Goal: Information Seeking & Learning: Find specific fact

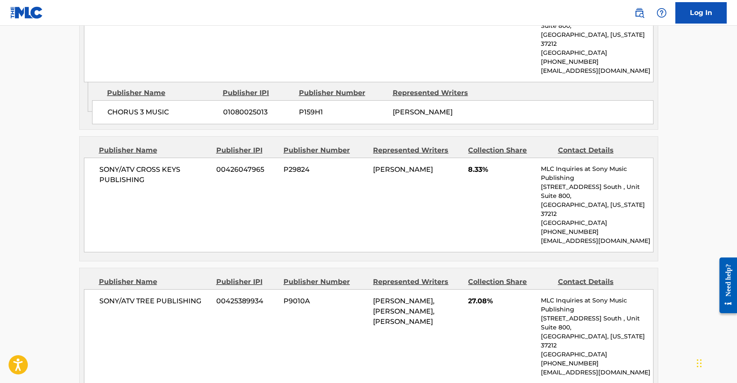
scroll to position [1246, 0]
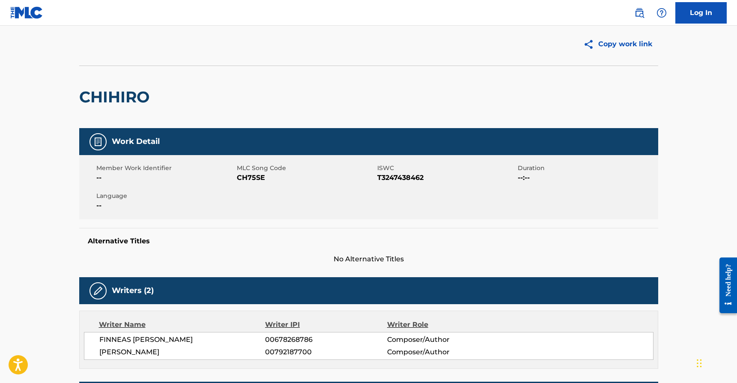
scroll to position [12, 0]
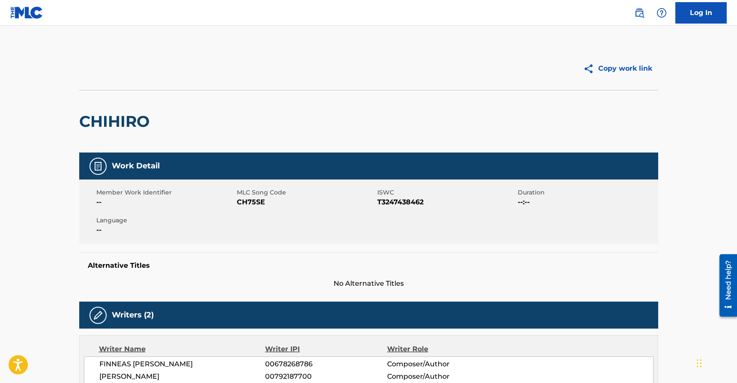
click at [324, 123] on div "CHIHIRO" at bounding box center [368, 121] width 579 height 62
drag, startPoint x: 89, startPoint y: 69, endPoint x: 87, endPoint y: 59, distance: 9.9
click at [89, 68] on div at bounding box center [223, 68] width 289 height 21
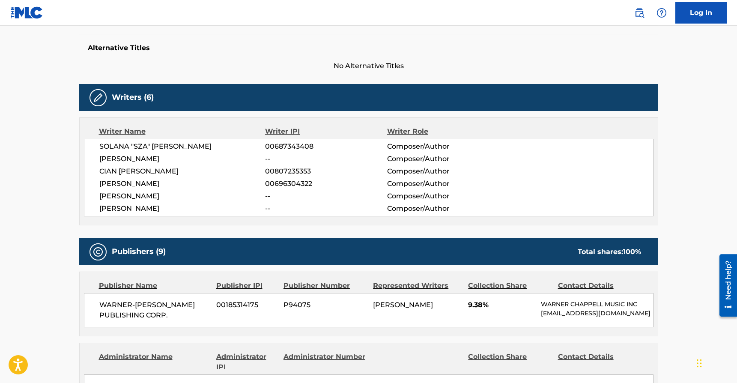
scroll to position [216, 0]
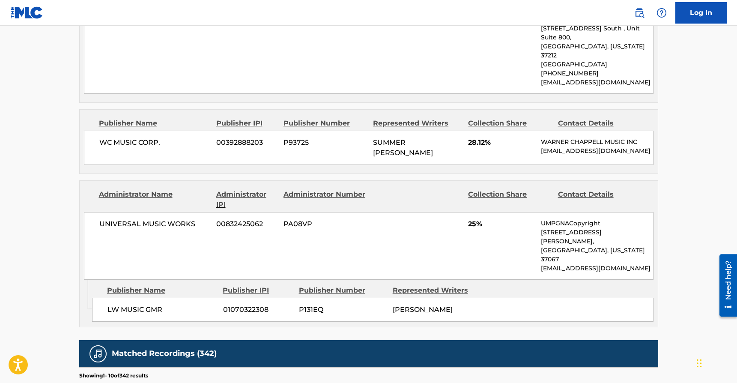
scroll to position [657, 0]
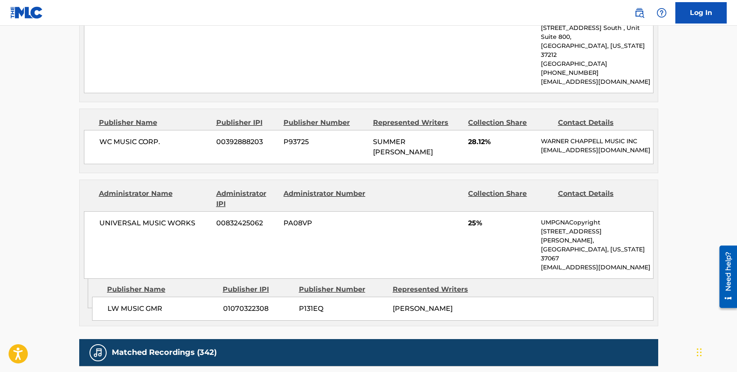
drag, startPoint x: 467, startPoint y: 200, endPoint x: 467, endPoint y: 277, distance: 76.2
click at [467, 277] on div "Administrator Name Administrator IPI Administrator Number Collection Share Cont…" at bounding box center [368, 253] width 579 height 147
click at [465, 304] on div "AUBREY DRAKE GRAHAM" at bounding box center [435, 309] width 87 height 10
drag, startPoint x: 376, startPoint y: 257, endPoint x: 100, endPoint y: 203, distance: 281.2
click at [100, 205] on div "Administrator Name Administrator IPI Administrator Number Collection Share Cont…" at bounding box center [368, 253] width 579 height 147
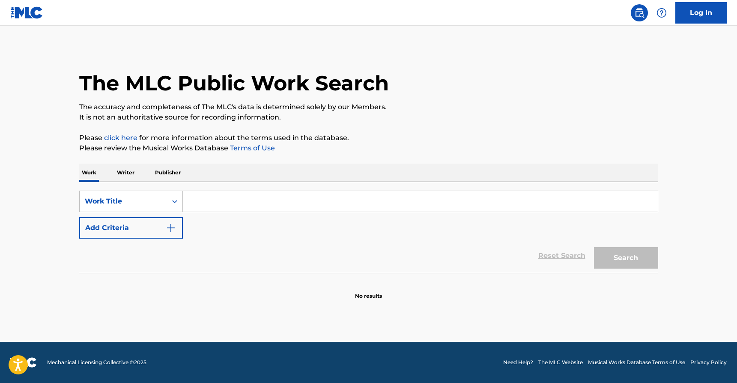
click at [194, 208] on input "Search Form" at bounding box center [420, 201] width 475 height 21
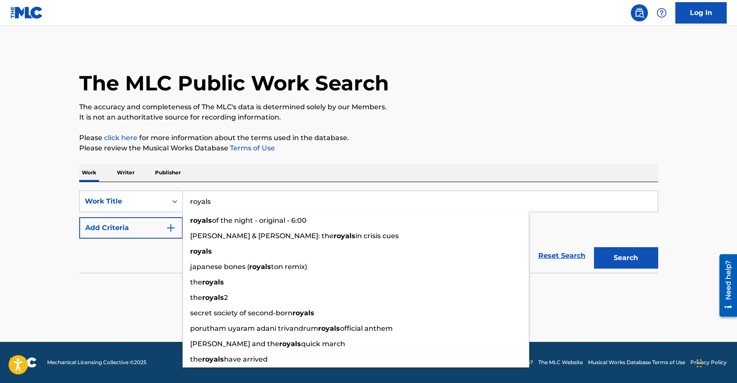
type input "royals"
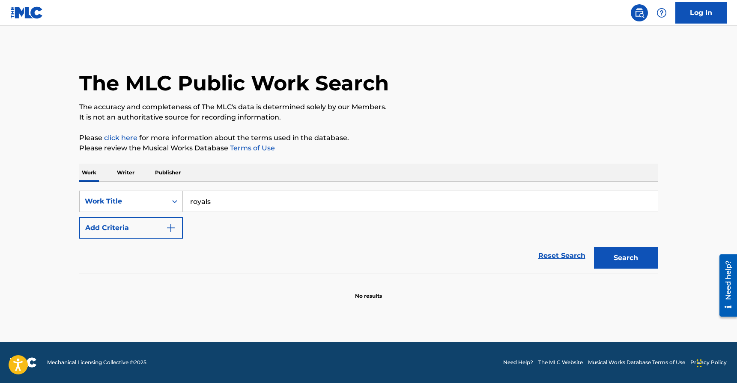
drag, startPoint x: 93, startPoint y: 260, endPoint x: 118, endPoint y: 228, distance: 40.7
click at [94, 258] on div "Reset Search Search" at bounding box center [368, 255] width 579 height 34
click at [119, 226] on button "Add Criteria" at bounding box center [131, 227] width 104 height 21
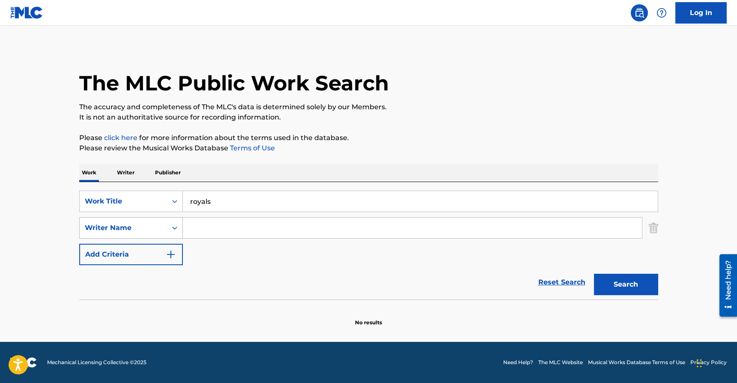
click at [177, 229] on icon "Search Form" at bounding box center [174, 227] width 9 height 9
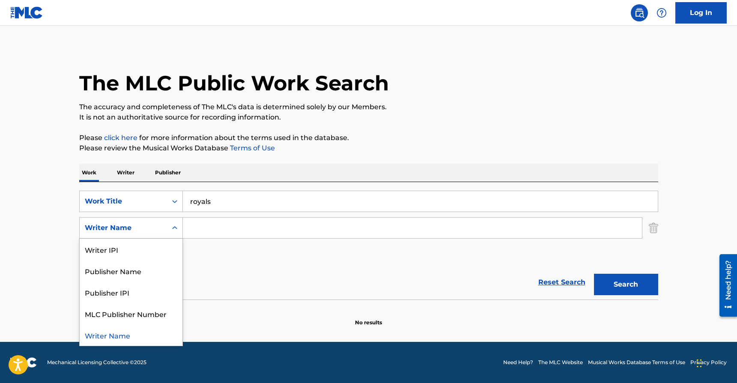
click at [184, 227] on input "Search Form" at bounding box center [412, 227] width 459 height 21
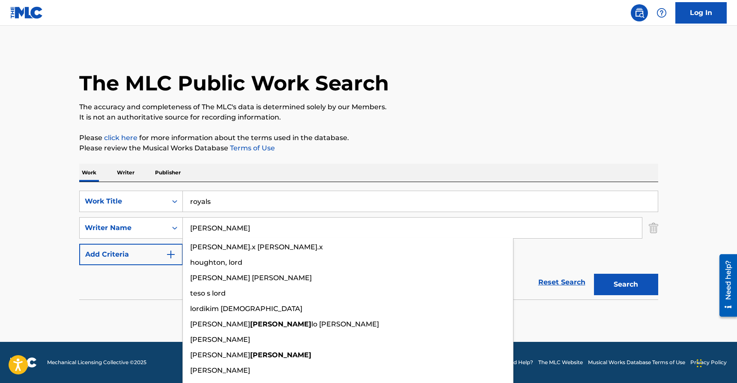
type input "lorde"
click at [594, 274] on button "Search" at bounding box center [626, 284] width 64 height 21
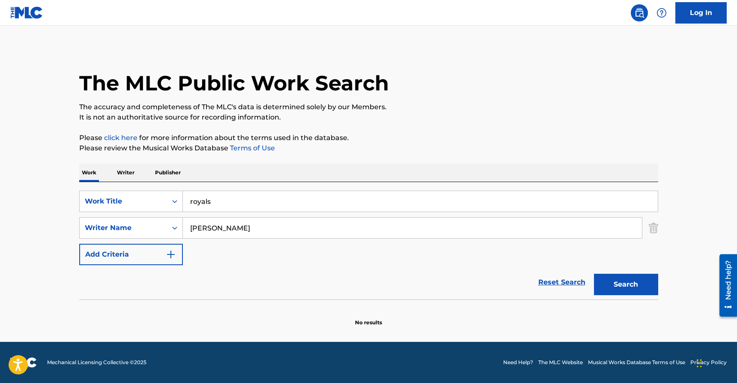
click at [208, 227] on input "lorde" at bounding box center [412, 227] width 459 height 21
click at [594, 274] on button "Search" at bounding box center [626, 284] width 64 height 21
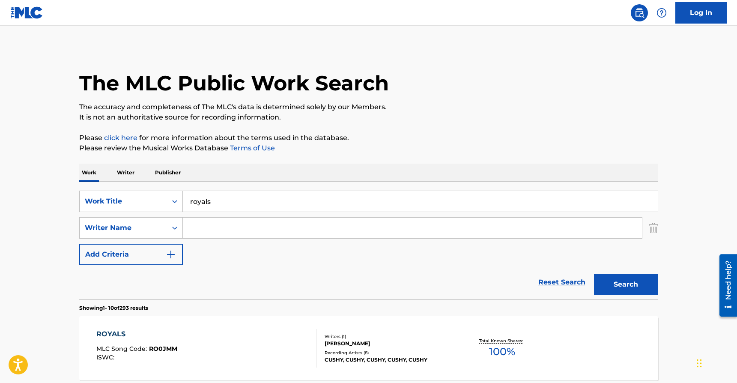
paste input "Ella Marija"
type input "Ella Marija"
click at [626, 288] on button "Search" at bounding box center [626, 284] width 64 height 21
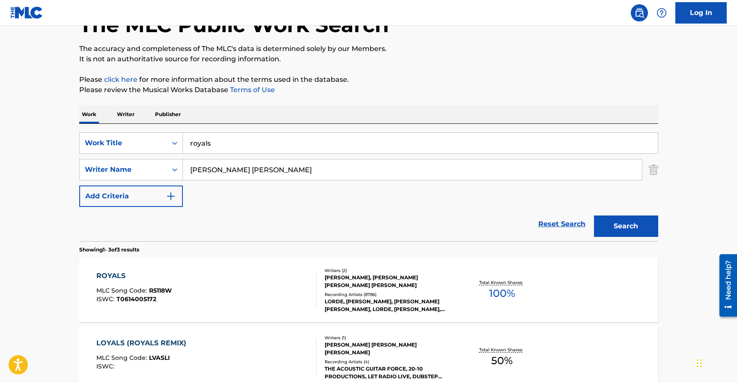
scroll to position [59, 0]
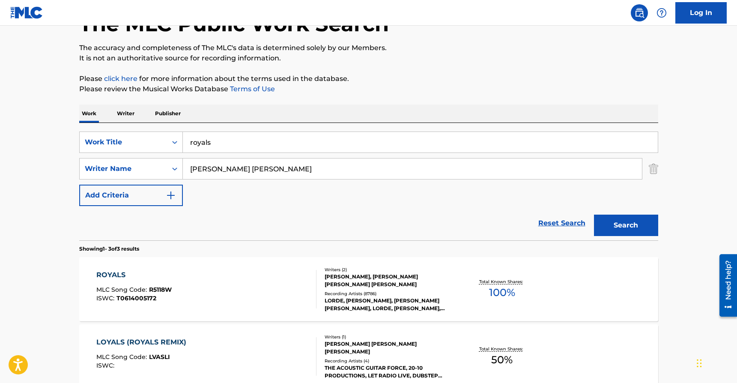
click at [372, 273] on div "JOEL LITTLE, ELLA MARIJA LANI YELICH O'CONNOR" at bounding box center [388, 280] width 129 height 15
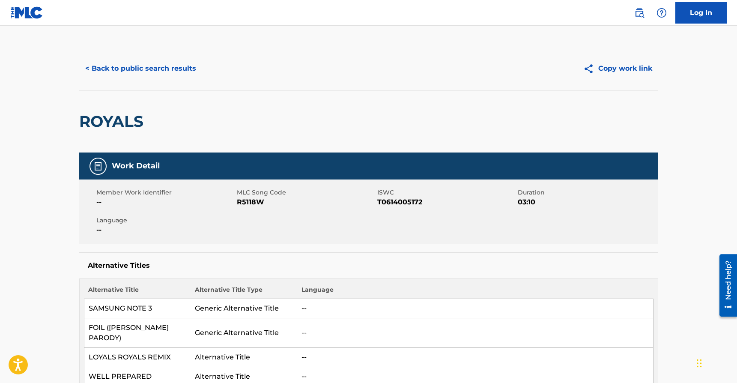
click at [161, 68] on button "< Back to public search results" at bounding box center [140, 68] width 123 height 21
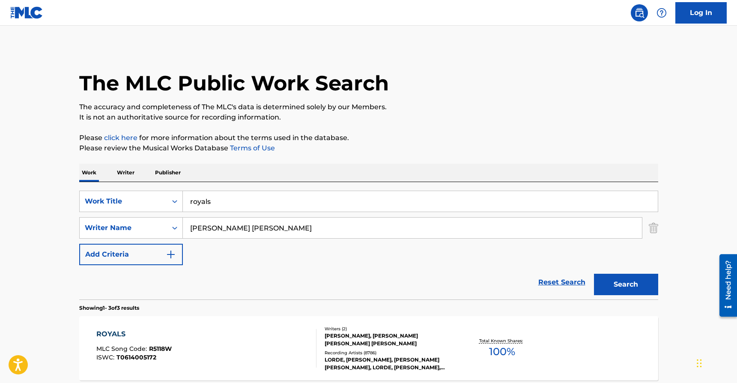
scroll to position [59, 0]
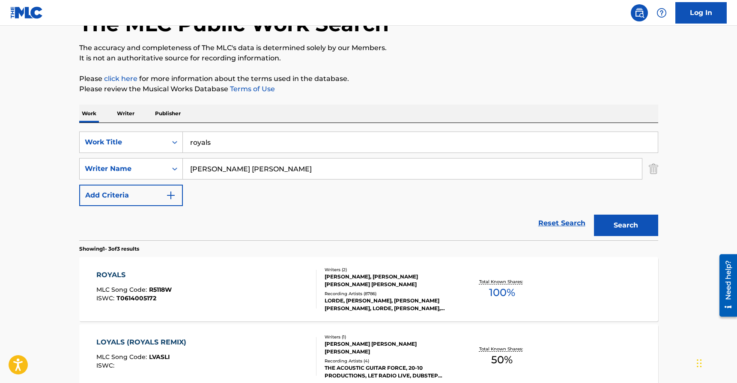
click at [247, 149] on input "royals" at bounding box center [420, 142] width 475 height 21
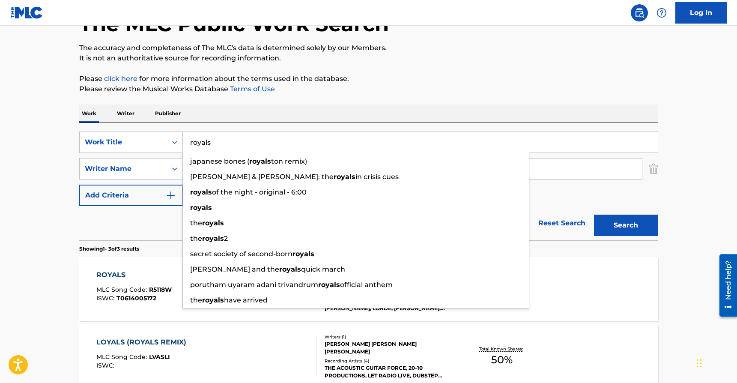
click at [247, 149] on input "royals" at bounding box center [420, 142] width 475 height 21
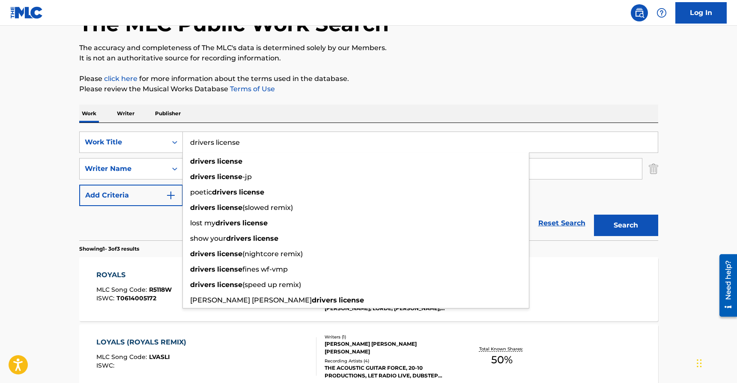
type input "drivers license"
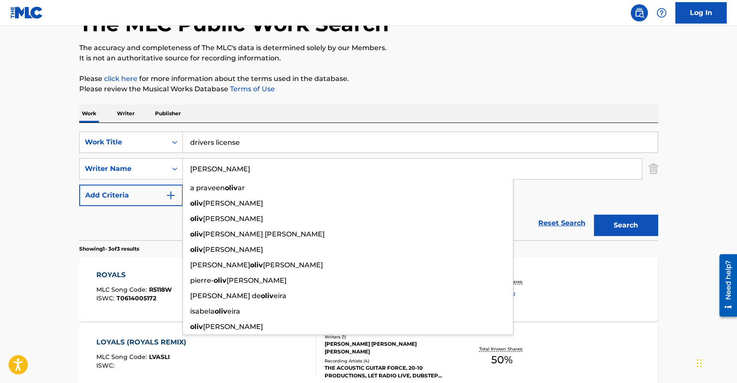
type input "olivia"
click at [594, 214] on button "Search" at bounding box center [626, 224] width 64 height 21
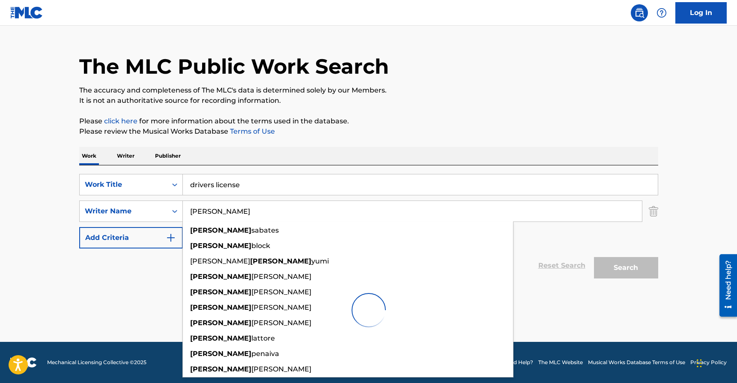
scroll to position [17, 0]
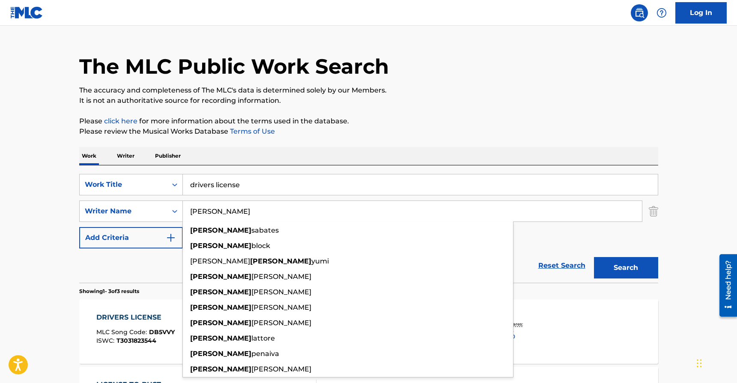
click at [568, 36] on div "The MLC Public Work Search" at bounding box center [368, 61] width 579 height 62
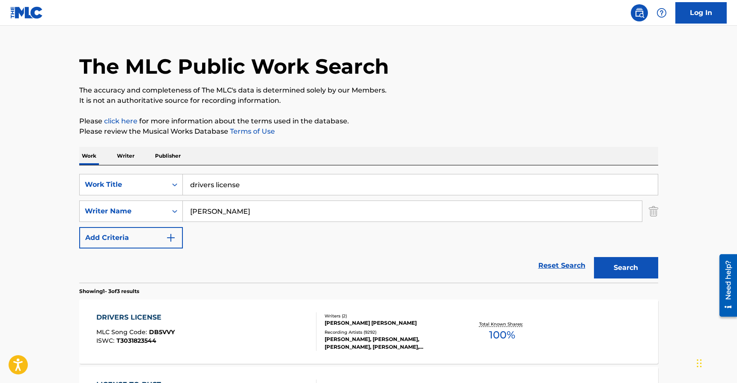
click at [419, 318] on div "Writers ( 2 )" at bounding box center [388, 315] width 129 height 6
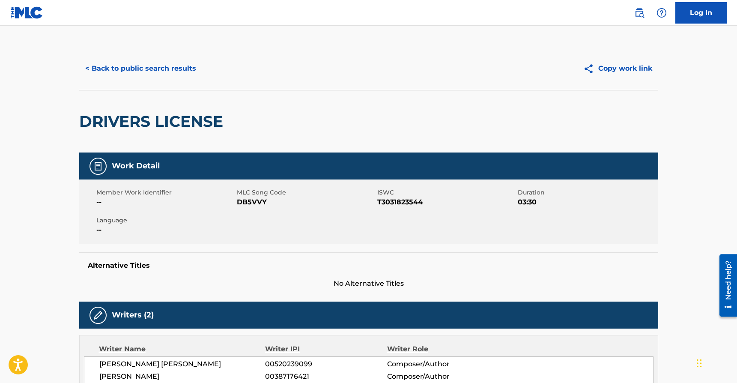
click at [155, 70] on button "< Back to public search results" at bounding box center [140, 68] width 123 height 21
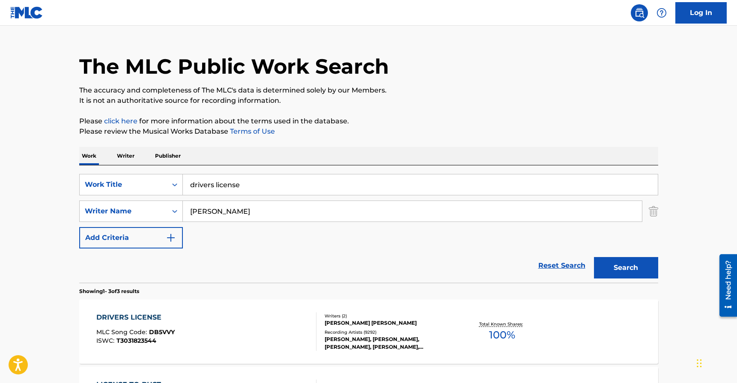
click at [311, 190] on input "drivers license" at bounding box center [420, 184] width 475 height 21
click at [310, 190] on input "drivers license" at bounding box center [420, 184] width 475 height 21
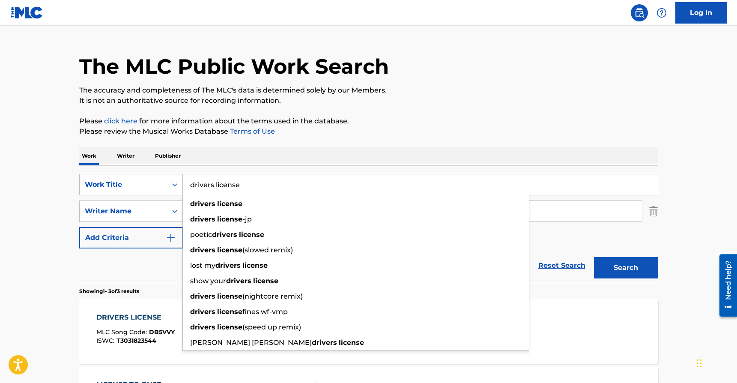
click at [310, 190] on input "drivers license" at bounding box center [420, 184] width 475 height 21
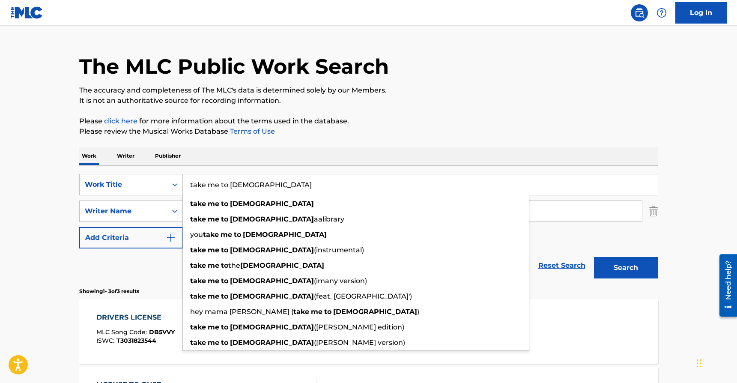
type input "take me to church"
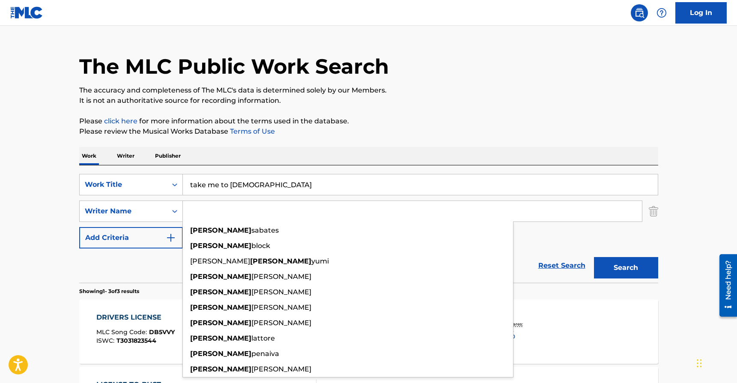
click at [594, 257] on button "Search" at bounding box center [626, 267] width 64 height 21
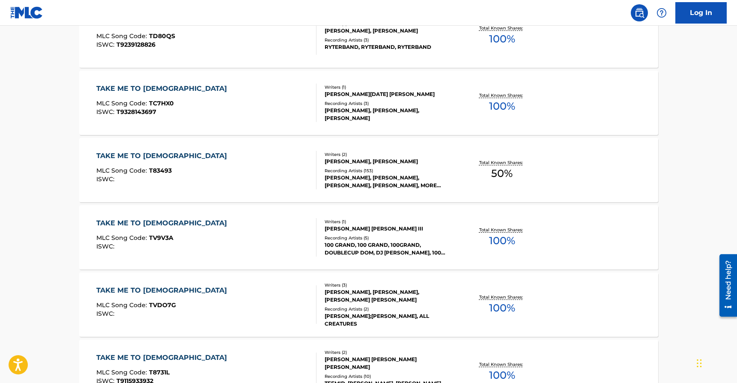
scroll to position [0, 0]
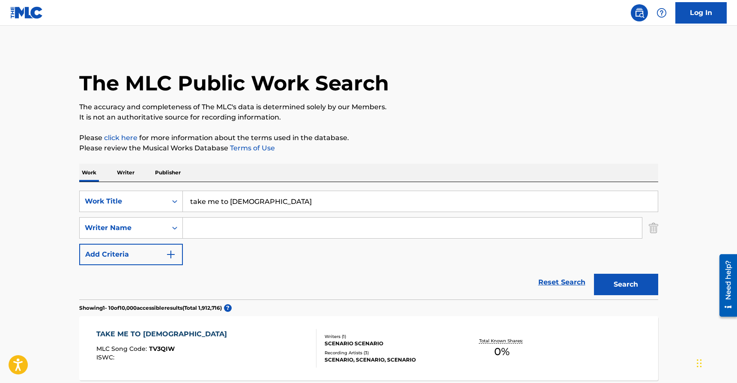
paste input "Andrew"
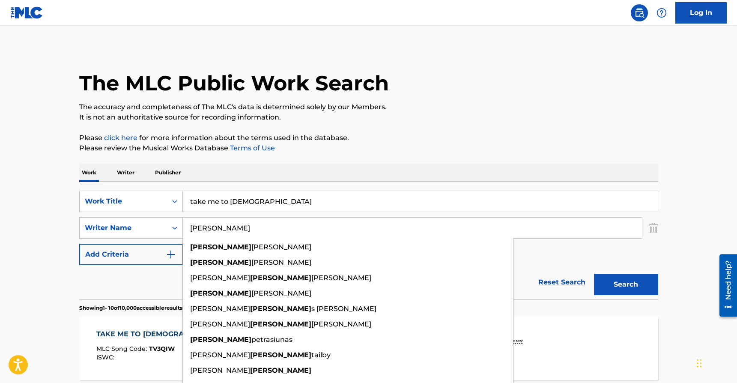
type input "Andrew"
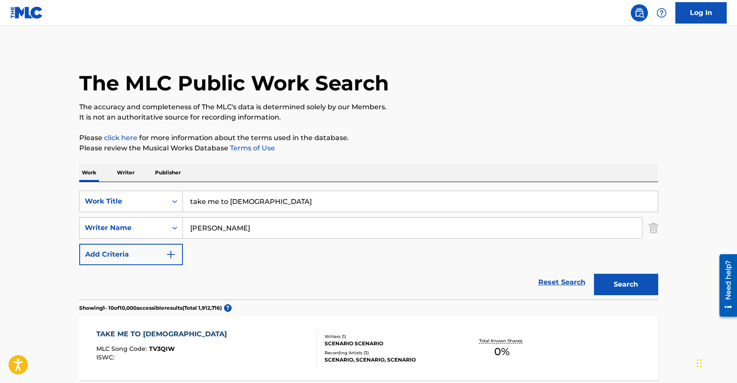
click at [629, 283] on button "Search" at bounding box center [626, 284] width 64 height 21
click at [235, 207] on input "take me to church" at bounding box center [420, 201] width 475 height 21
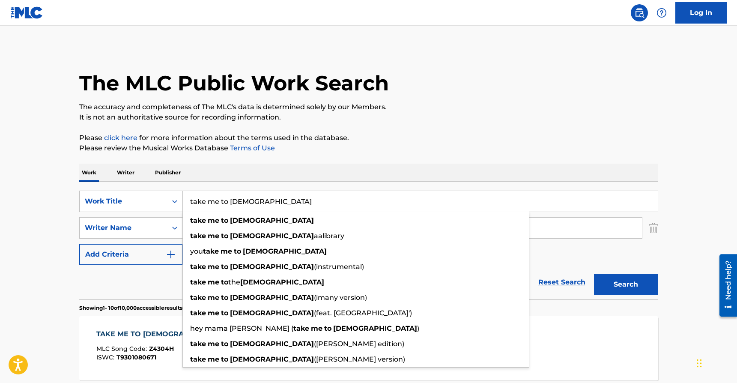
click at [235, 207] on input "take me to church" at bounding box center [420, 201] width 475 height 21
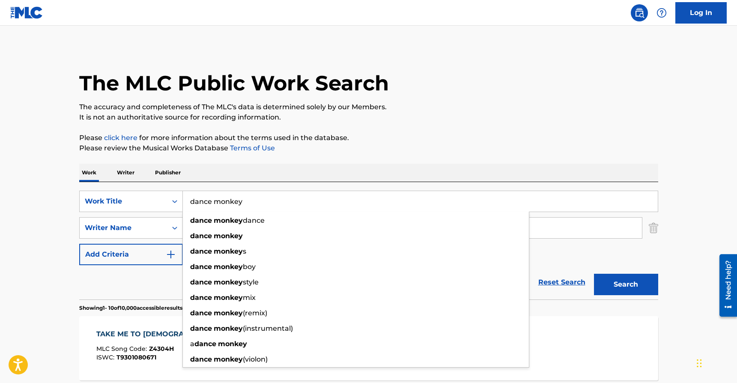
type input "dance monkey"
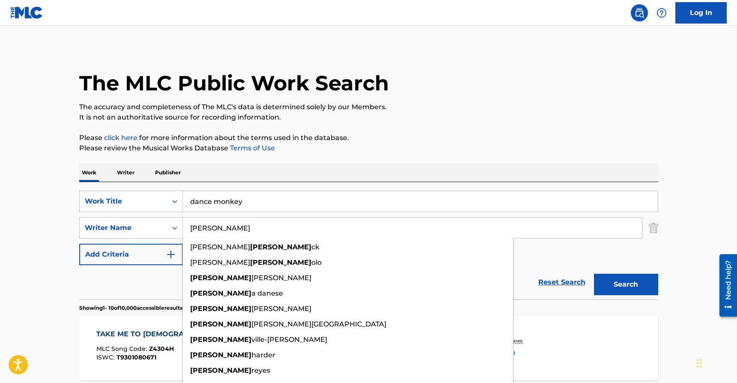
type input "toni"
click at [594, 274] on button "Search" at bounding box center [626, 284] width 64 height 21
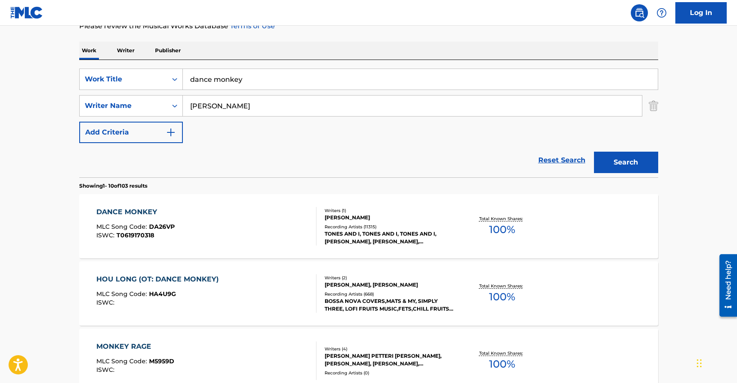
scroll to position [123, 0]
click at [344, 216] on div "TONI WATSON" at bounding box center [388, 217] width 129 height 8
